Goal: Navigation & Orientation: Understand site structure

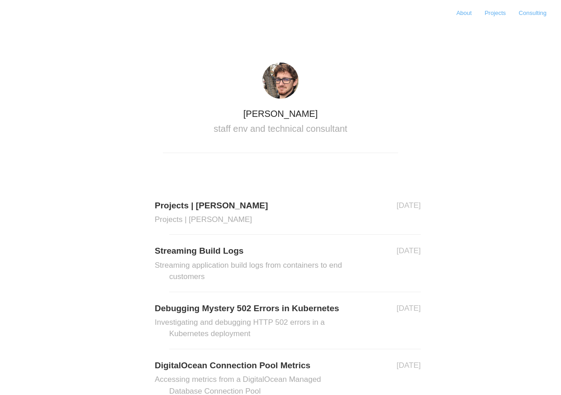
click at [457, 13] on link "About" at bounding box center [464, 13] width 26 height 14
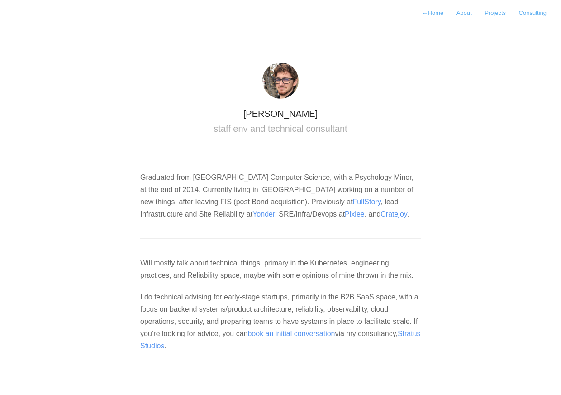
click at [466, 16] on link "About" at bounding box center [464, 13] width 26 height 14
click at [530, 11] on link "Consulting" at bounding box center [533, 13] width 38 height 14
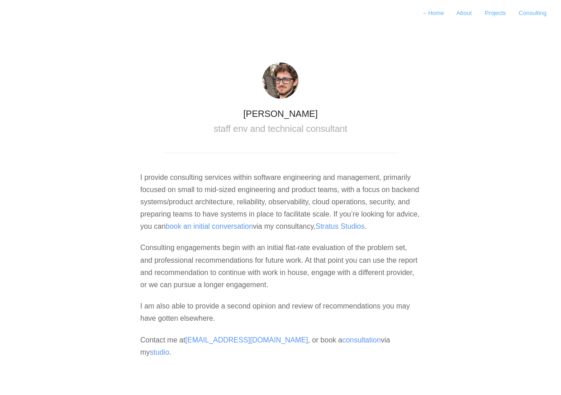
click at [496, 14] on link "Projects" at bounding box center [495, 13] width 32 height 14
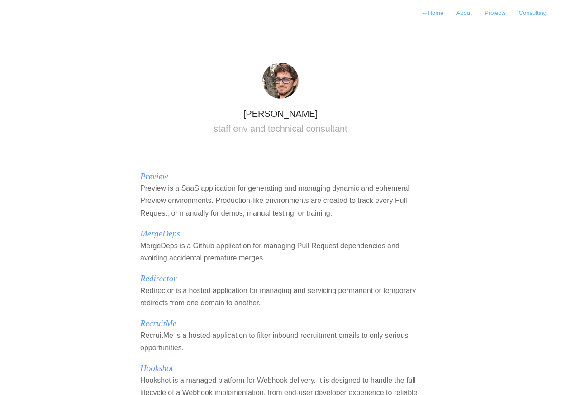
click at [431, 14] on link "← Home" at bounding box center [433, 13] width 33 height 14
